Goal: Task Accomplishment & Management: Manage account settings

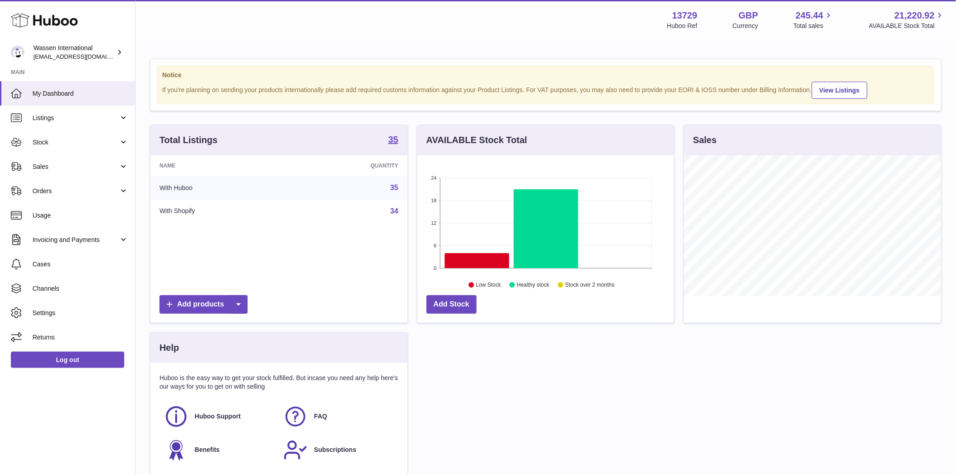
scroll to position [141, 257]
click at [67, 144] on span "Stock" at bounding box center [76, 142] width 86 height 9
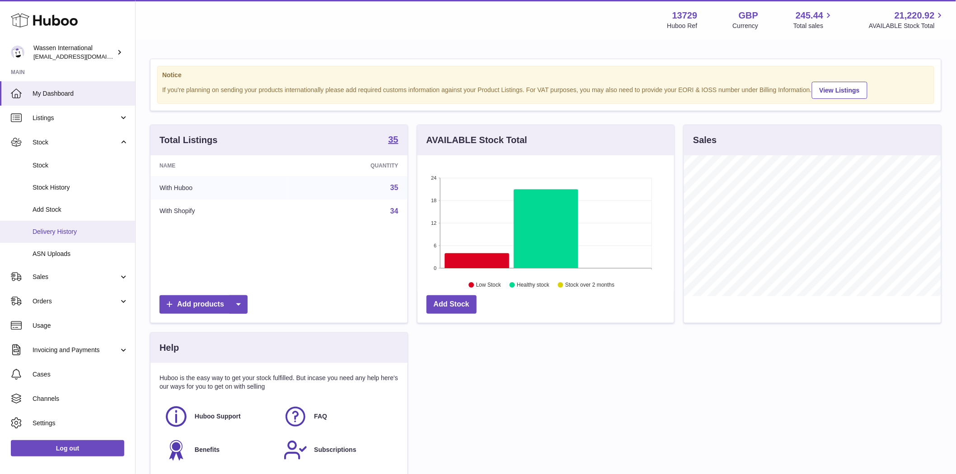
click at [80, 234] on span "Delivery History" at bounding box center [81, 232] width 96 height 9
